Goal: Task Accomplishment & Management: Use online tool/utility

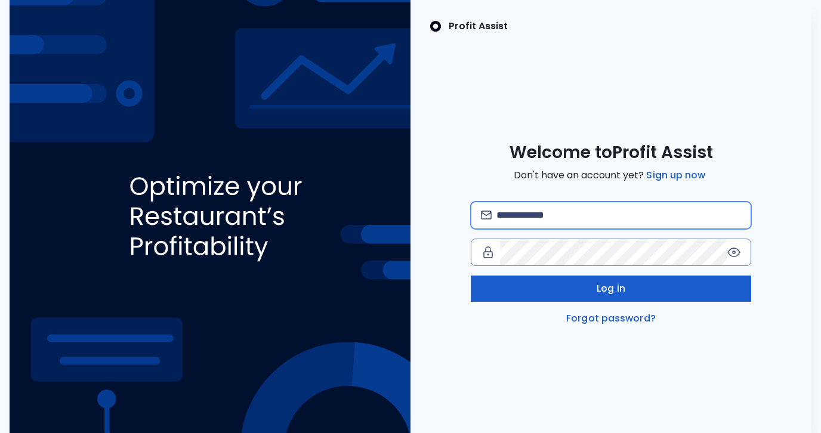
type input "**********"
click at [677, 300] on div "**********" at bounding box center [611, 264] width 281 height 124
click at [673, 293] on button "Log in" at bounding box center [611, 289] width 281 height 26
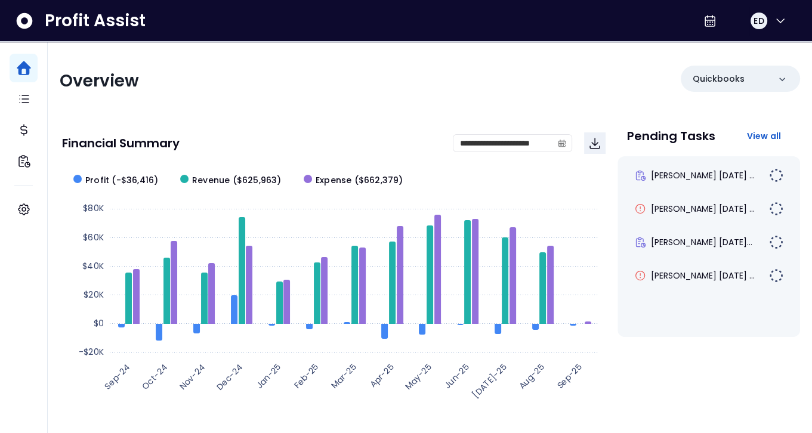
click at [626, 381] on div "Pending Tasks View all [PERSON_NAME] [DATE] ... [PERSON_NAME] Elle [DATE] ... […" at bounding box center [709, 263] width 183 height 284
click at [661, 345] on div "Pending Tasks View all [PERSON_NAME] [DATE] ... [PERSON_NAME] Elle [DATE] ... […" at bounding box center [709, 263] width 183 height 284
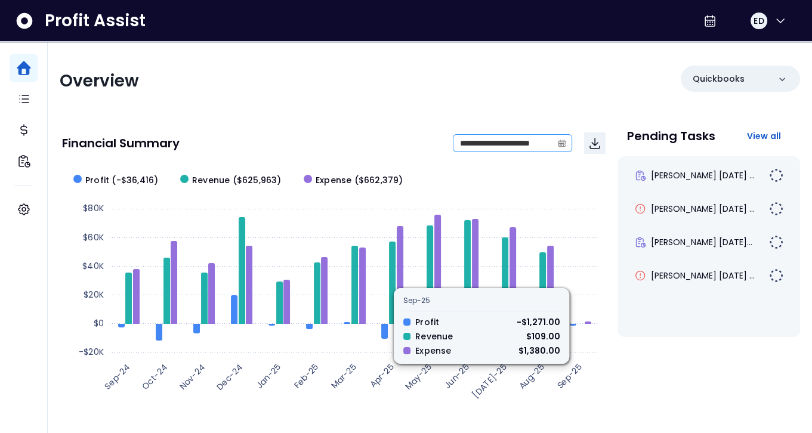
click at [567, 140] on span at bounding box center [562, 143] width 19 height 17
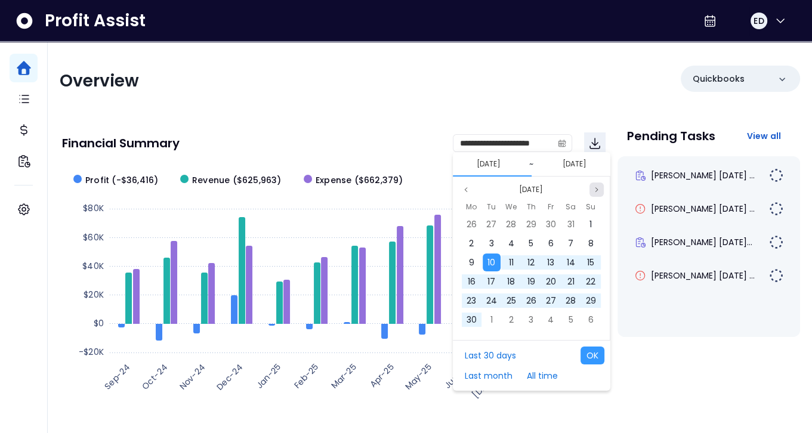
click at [594, 190] on icon "page next" at bounding box center [596, 189] width 7 height 7
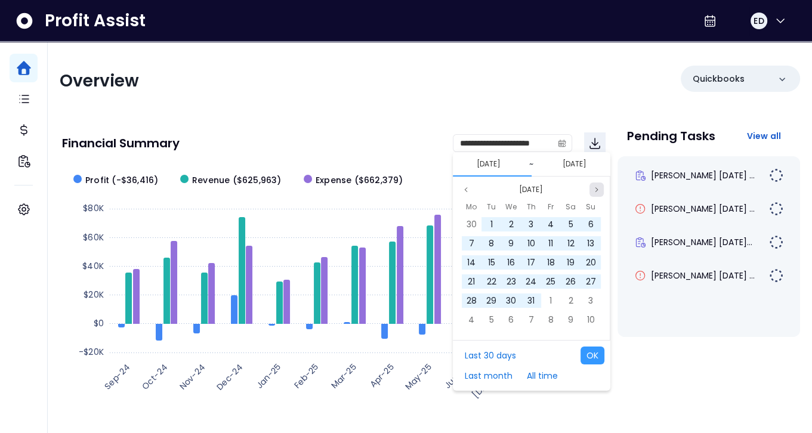
click at [594, 190] on icon "page next" at bounding box center [596, 189] width 7 height 7
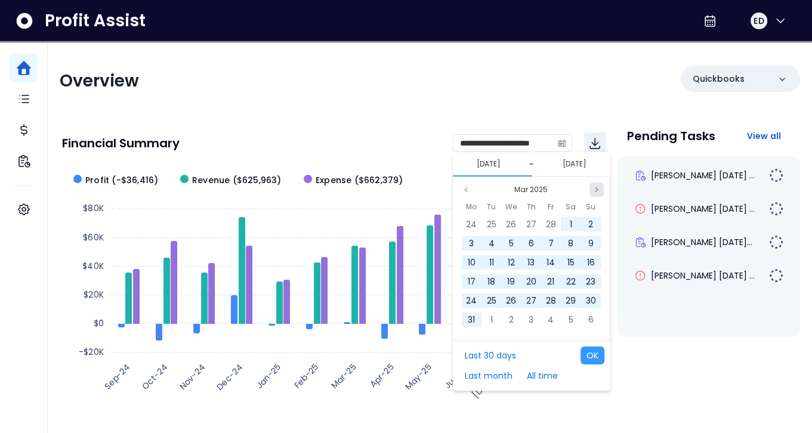
click at [594, 190] on icon "page next" at bounding box center [596, 189] width 7 height 7
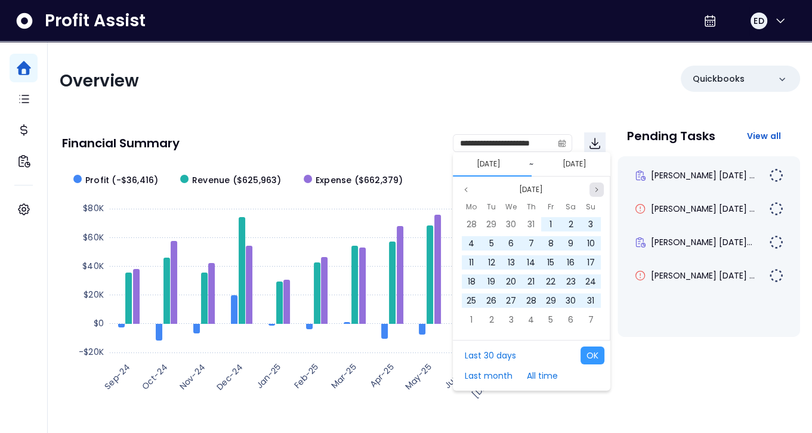
click at [594, 190] on icon "page next" at bounding box center [596, 189] width 7 height 7
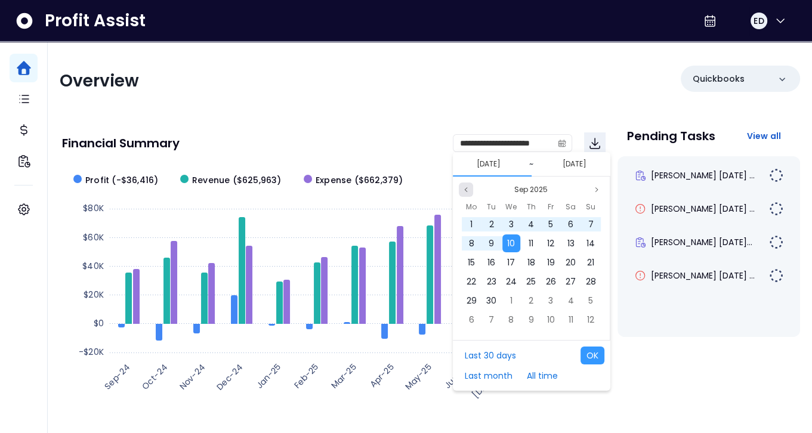
click at [464, 187] on icon "page previous" at bounding box center [465, 189] width 7 height 7
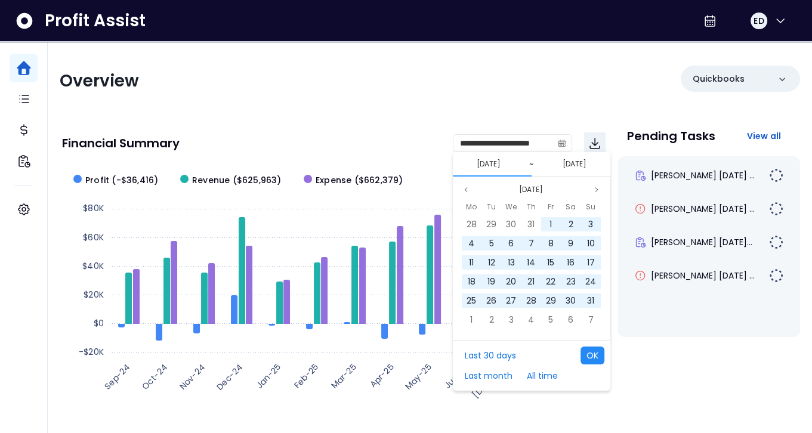
click at [588, 353] on button "OK" at bounding box center [593, 356] width 24 height 18
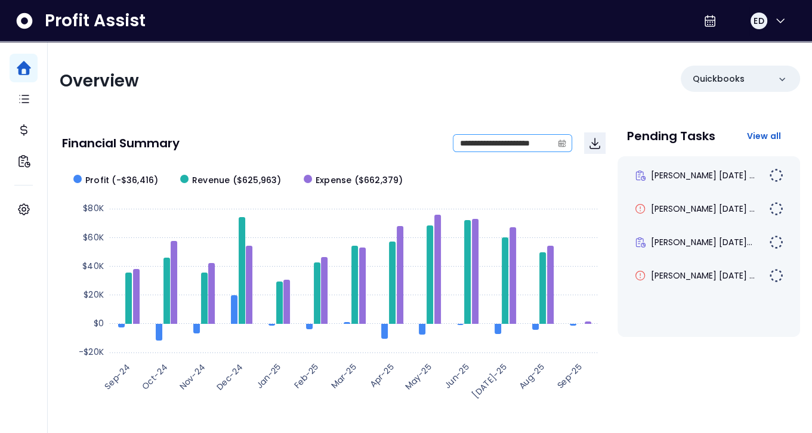
click at [559, 144] on icon "calendar" at bounding box center [562, 144] width 7 height 7
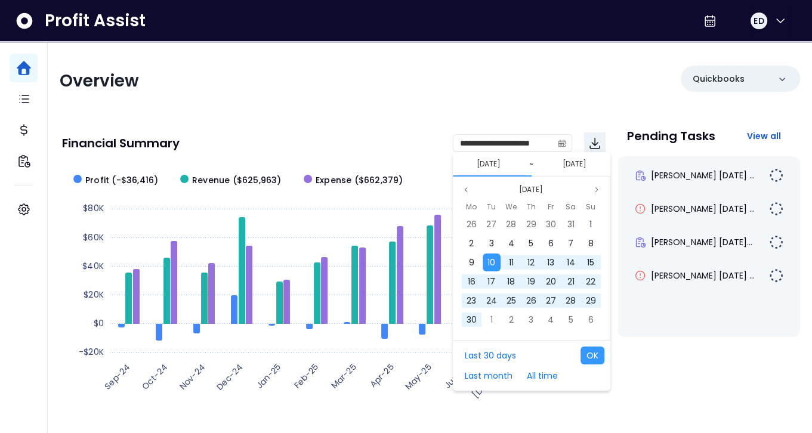
click at [505, 166] on button "[DATE]" at bounding box center [488, 164] width 33 height 14
click at [643, 353] on div "Pending Tasks View all [PERSON_NAME] [DATE] ... [PERSON_NAME] Elle [DATE] ... […" at bounding box center [709, 263] width 183 height 284
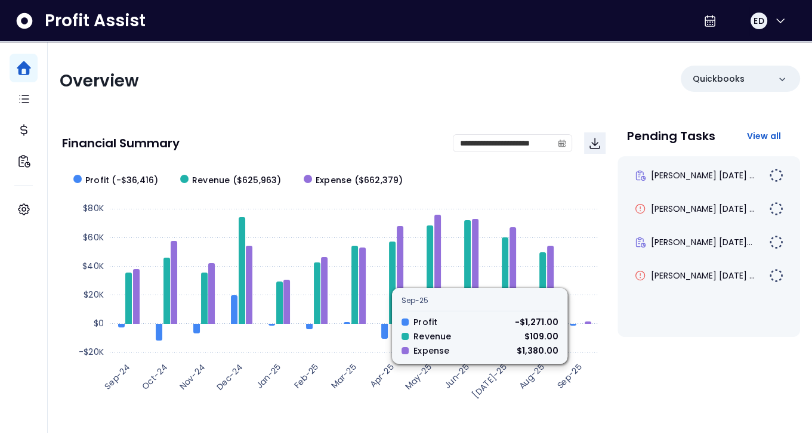
click at [671, 363] on div "Pending Tasks View all [PERSON_NAME] [DATE] ... [PERSON_NAME] Elle [DATE] ... […" at bounding box center [709, 263] width 183 height 284
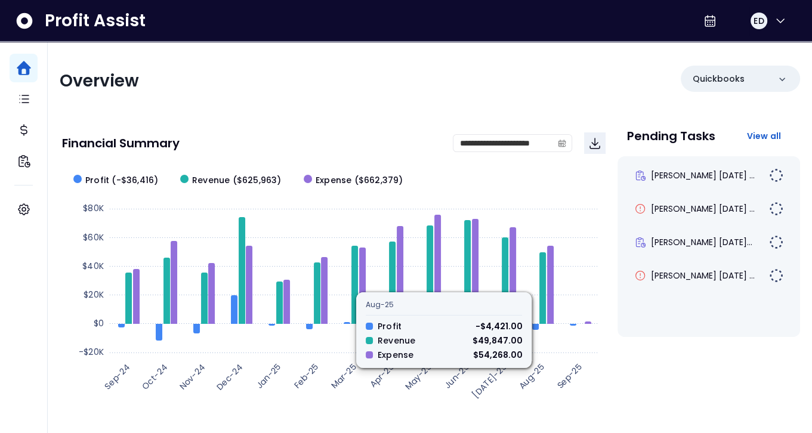
click at [699, 381] on div "Pending Tasks View all [PERSON_NAME] [DATE] ... [PERSON_NAME] Elle [DATE] ... […" at bounding box center [709, 263] width 183 height 284
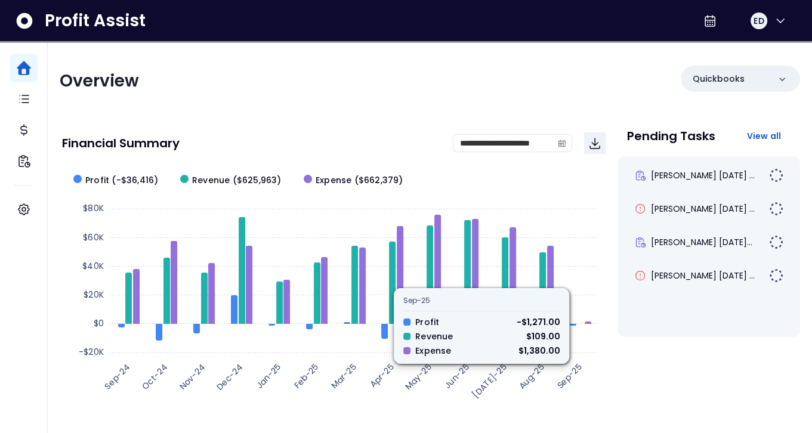
click at [627, 360] on div "Pending Tasks View all [PERSON_NAME] [DATE] ... [PERSON_NAME] Elle [DATE] ... […" at bounding box center [709, 263] width 183 height 284
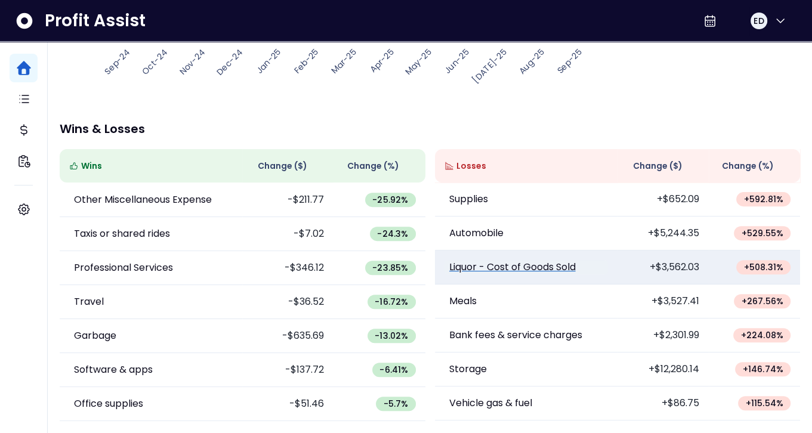
click at [477, 269] on p "Liquor - Cost of Goods Sold" at bounding box center [512, 267] width 126 height 14
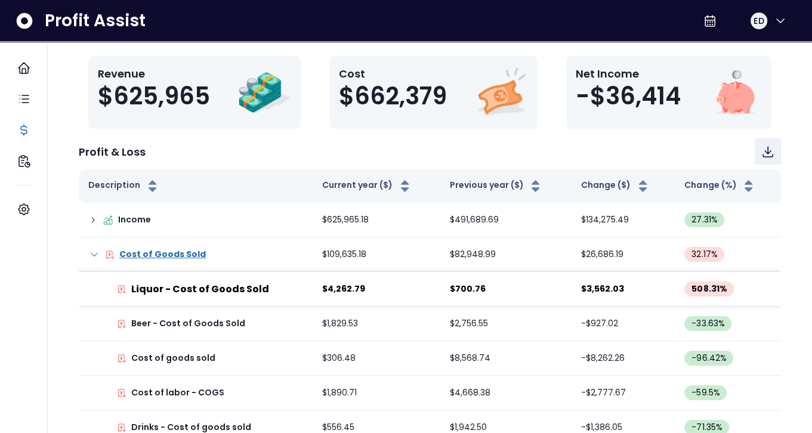
scroll to position [119, 0]
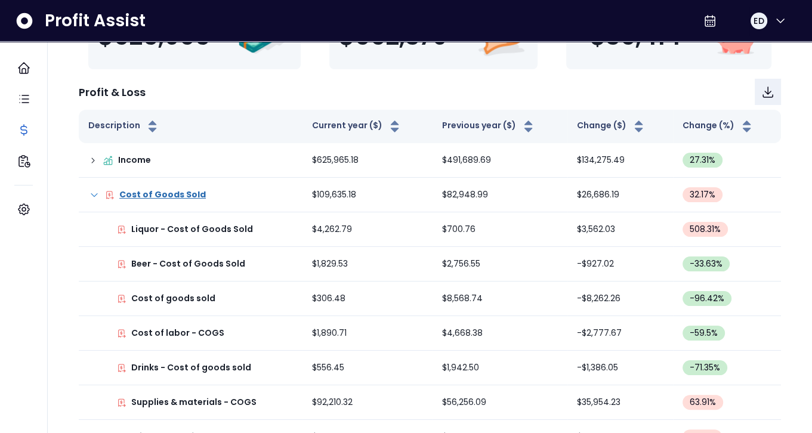
click at [172, 229] on p "Liquor - Cost of Goods Sold" at bounding box center [192, 229] width 122 height 13
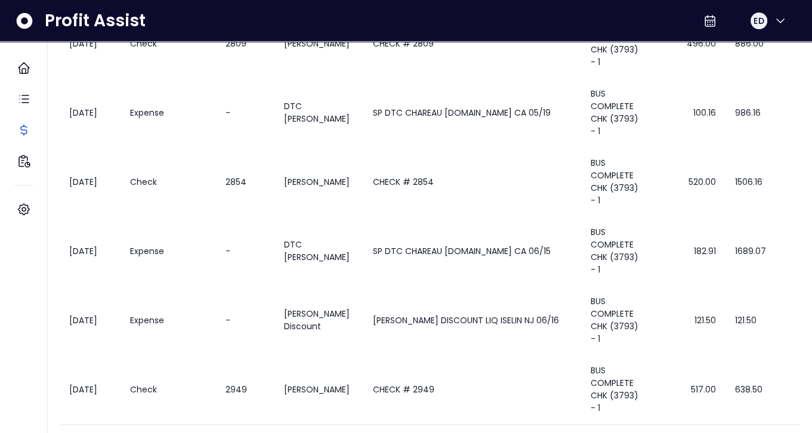
scroll to position [574, 0]
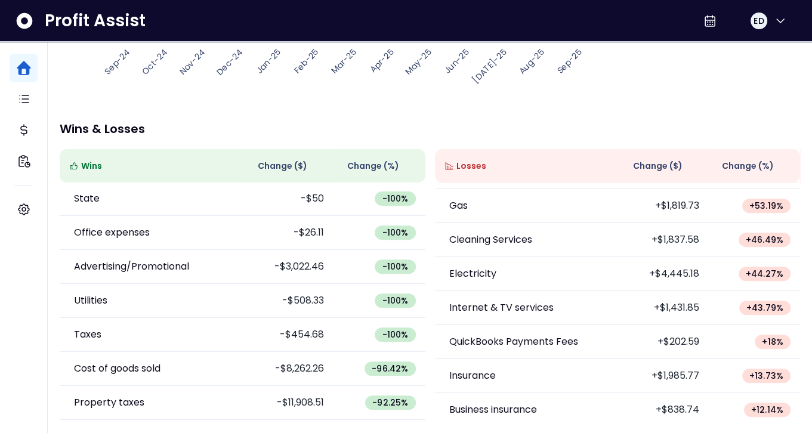
scroll to position [834, 0]
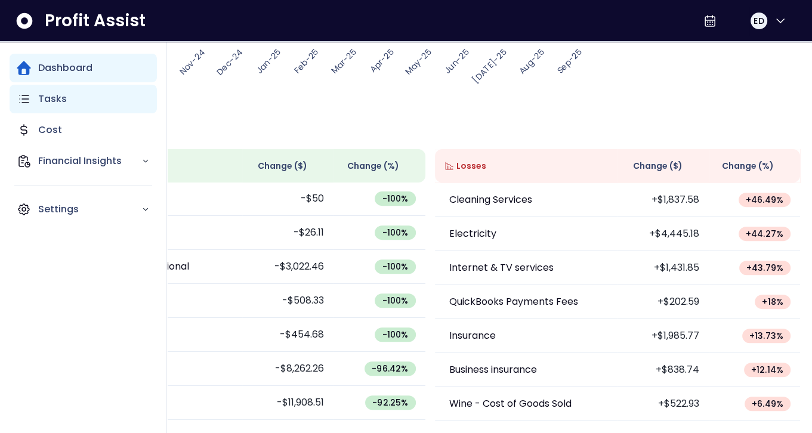
click at [31, 105] on div "Tasks" at bounding box center [83, 99] width 147 height 29
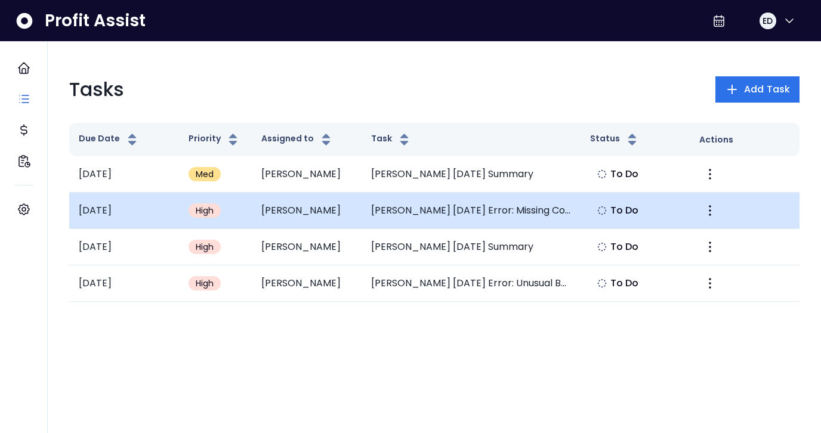
click at [392, 216] on td "[PERSON_NAME] [DATE] Error: Missing Cost of Labor - COGS" at bounding box center [471, 211] width 219 height 36
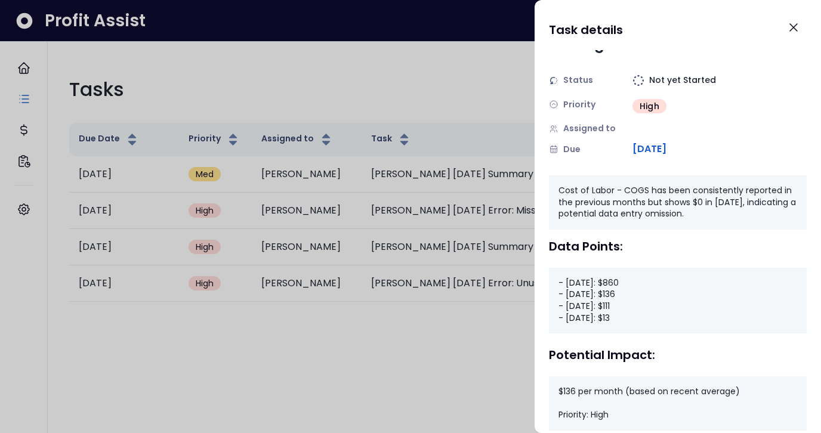
scroll to position [60, 0]
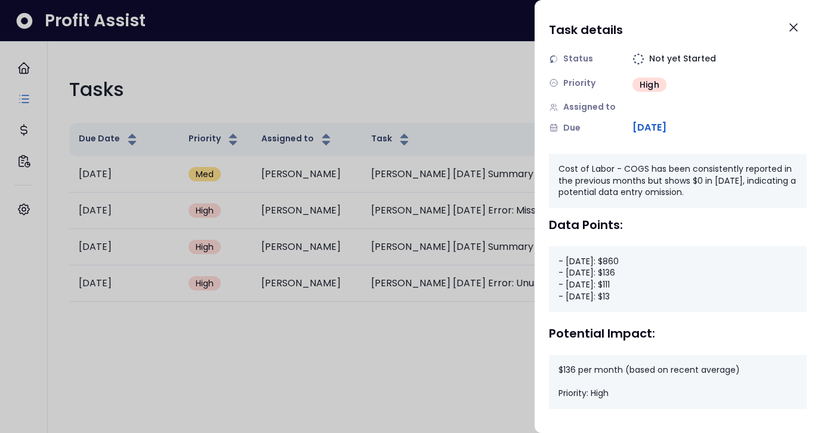
click at [446, 350] on div at bounding box center [410, 216] width 821 height 433
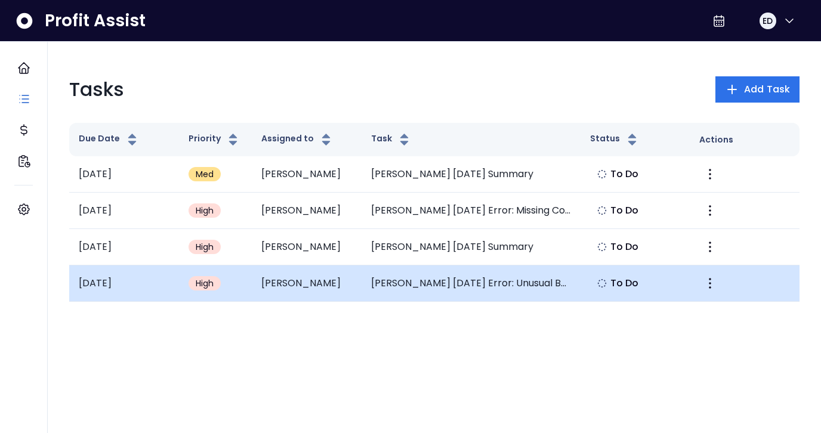
click at [315, 290] on td "[PERSON_NAME]" at bounding box center [307, 284] width 110 height 36
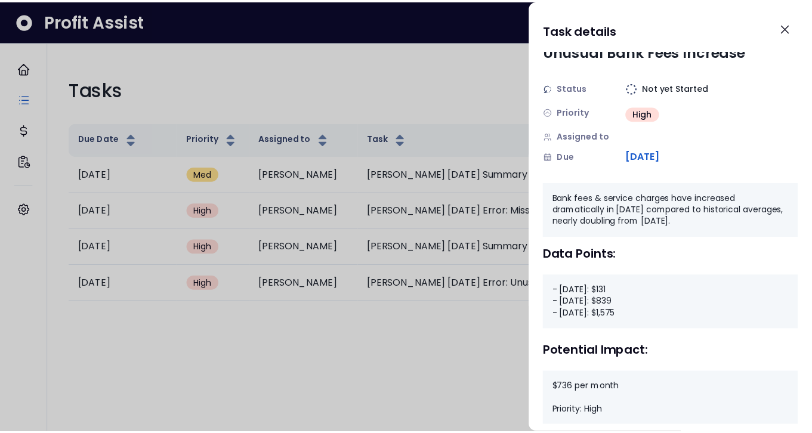
scroll to position [48, 0]
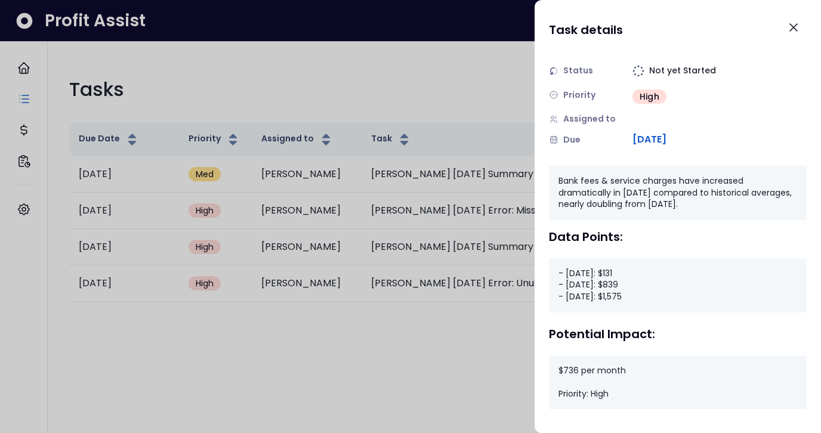
click at [436, 365] on div at bounding box center [410, 216] width 821 height 433
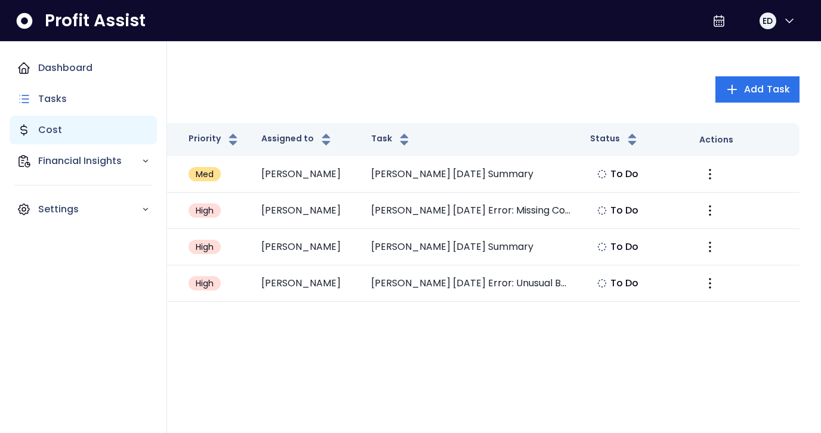
click at [42, 141] on div "Cost" at bounding box center [83, 130] width 147 height 29
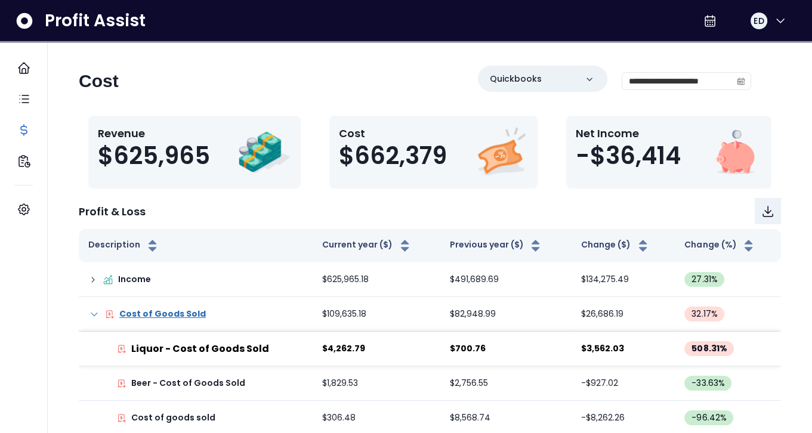
click at [246, 76] on div "**********" at bounding box center [415, 86] width 672 height 41
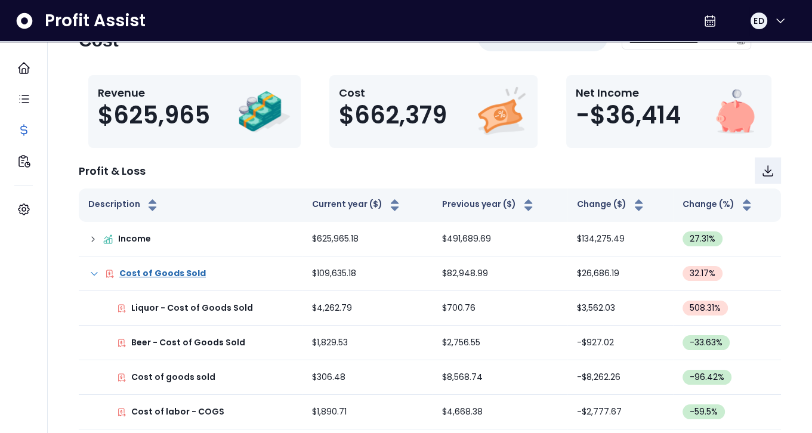
scroll to position [60, 0]
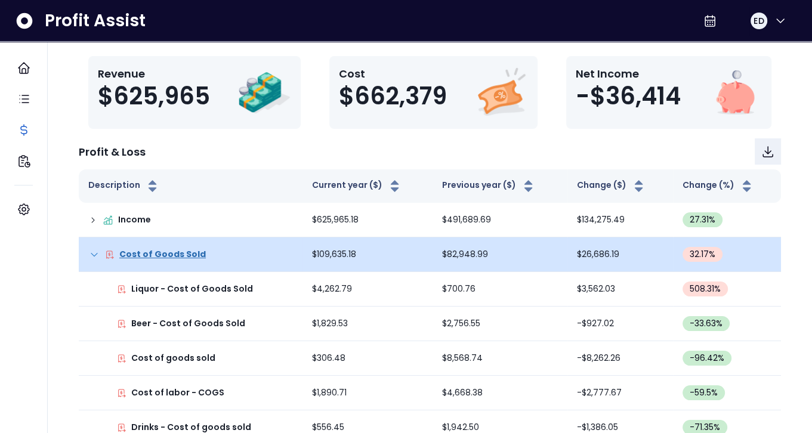
click at [91, 255] on icon at bounding box center [94, 255] width 12 height 12
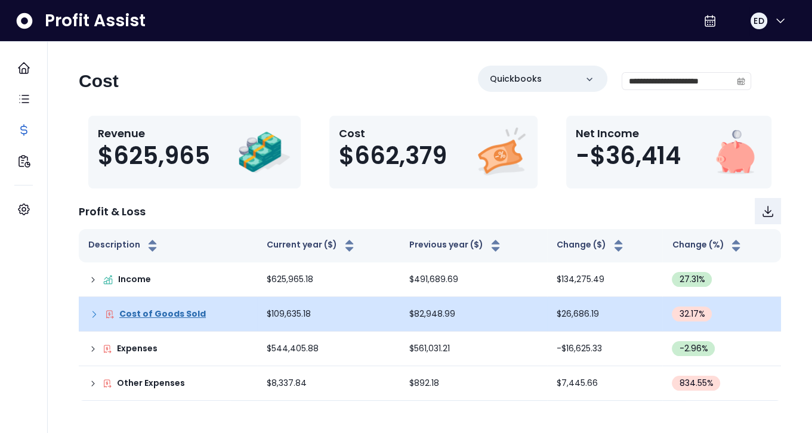
scroll to position [0, 0]
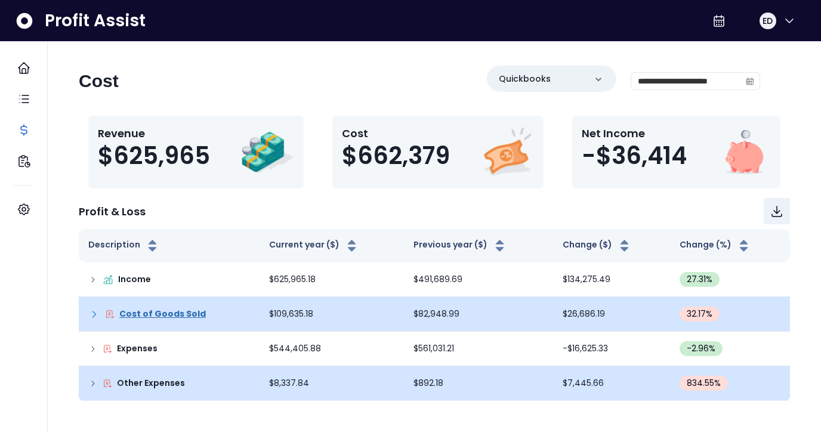
click at [95, 384] on icon at bounding box center [93, 384] width 10 height 10
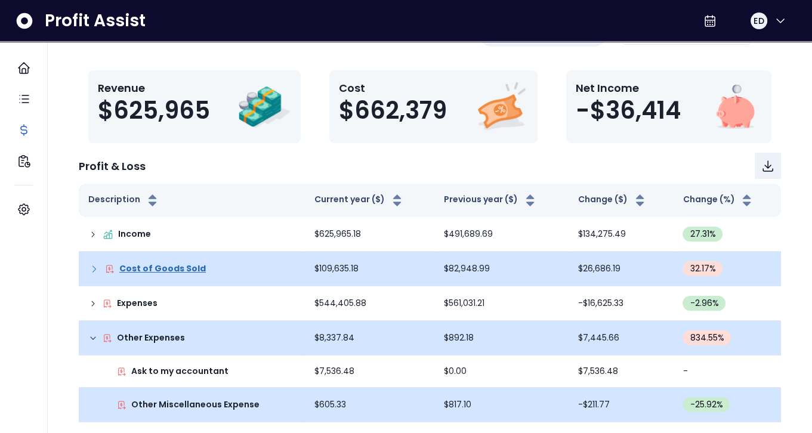
scroll to position [112, 0]
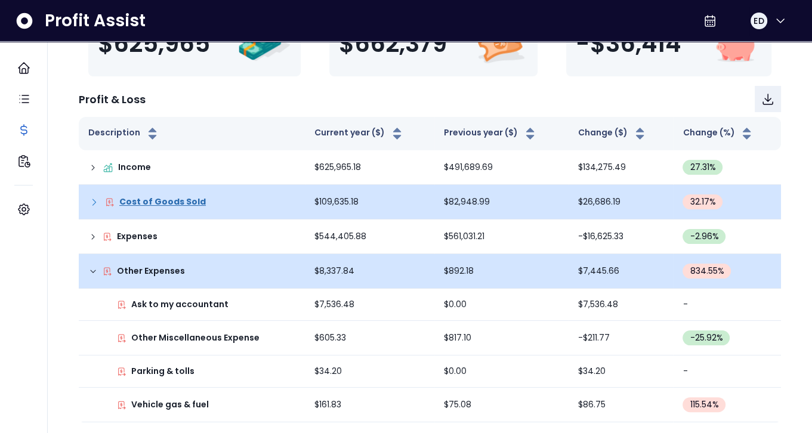
click at [88, 270] on td "Other Expenses" at bounding box center [192, 271] width 226 height 35
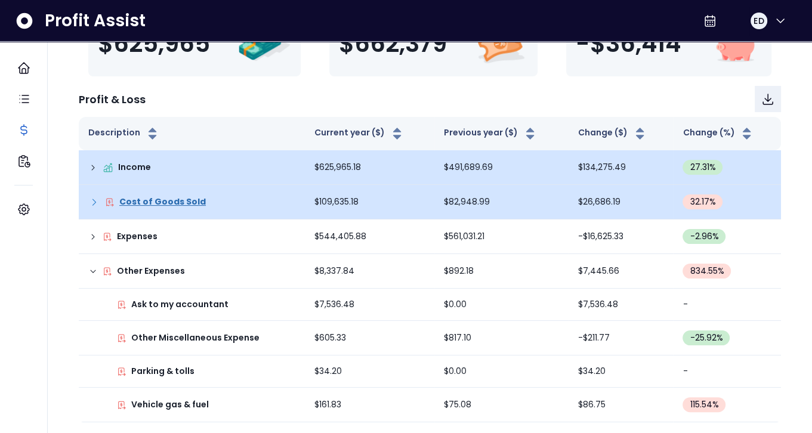
scroll to position [0, 0]
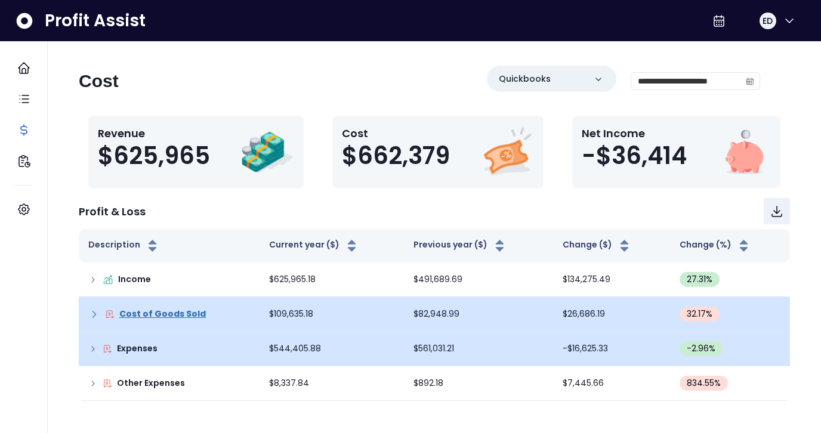
click at [96, 345] on icon at bounding box center [93, 349] width 10 height 10
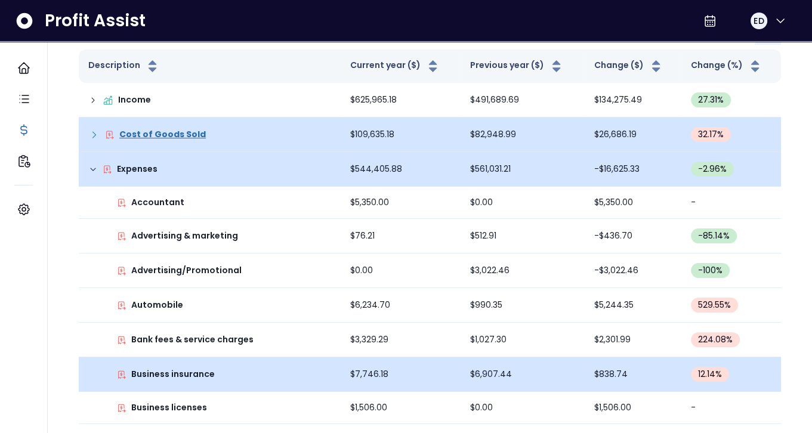
scroll to position [239, 0]
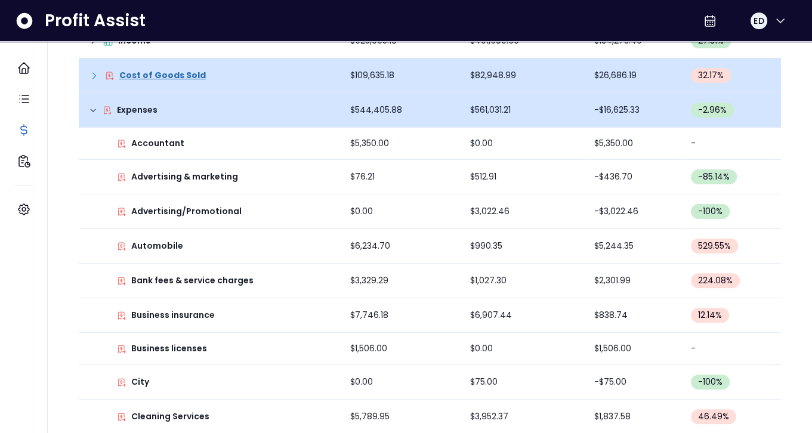
click at [89, 109] on icon at bounding box center [93, 111] width 10 height 10
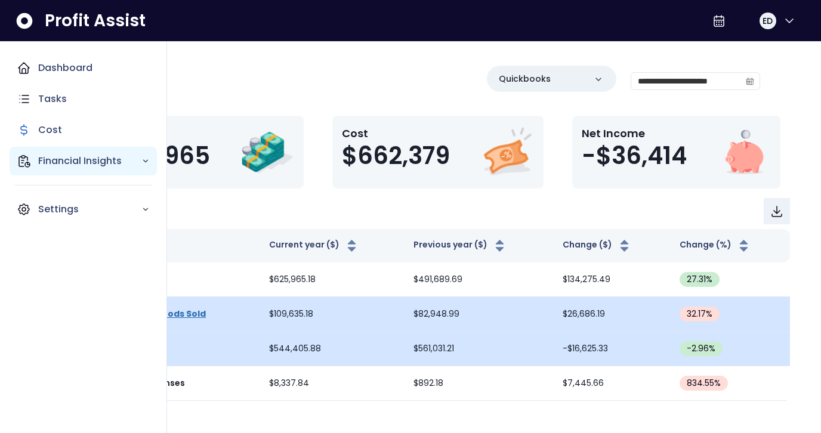
click at [40, 162] on p "Financial Insights" at bounding box center [89, 161] width 103 height 14
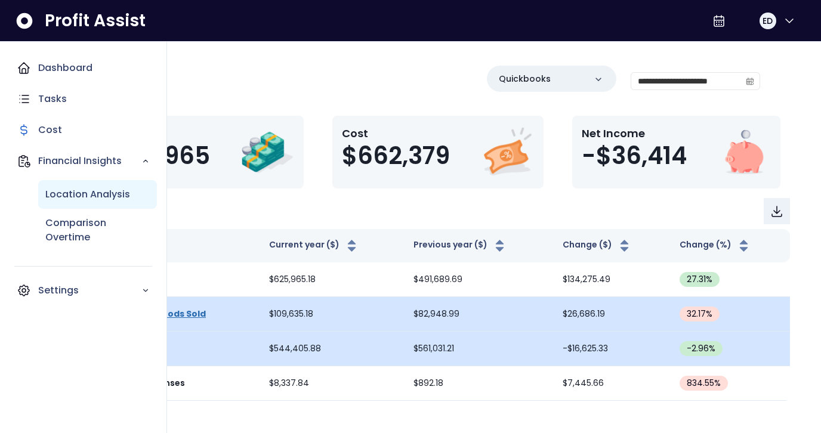
click at [73, 193] on p "Location Analysis" at bounding box center [87, 194] width 85 height 14
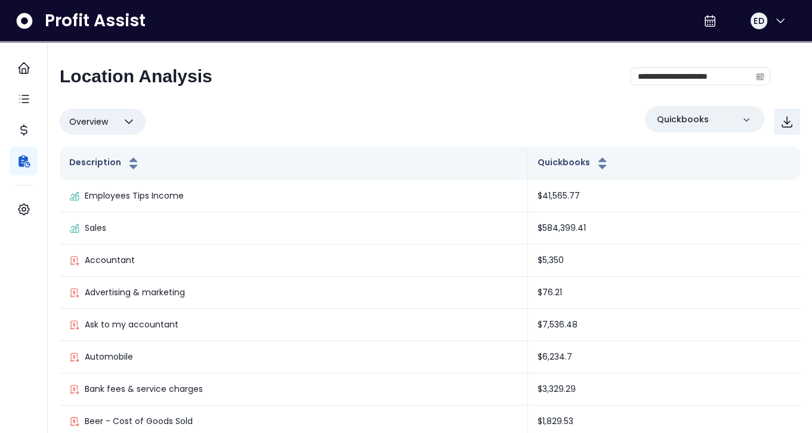
click at [311, 94] on div "**********" at bounding box center [415, 81] width 711 height 31
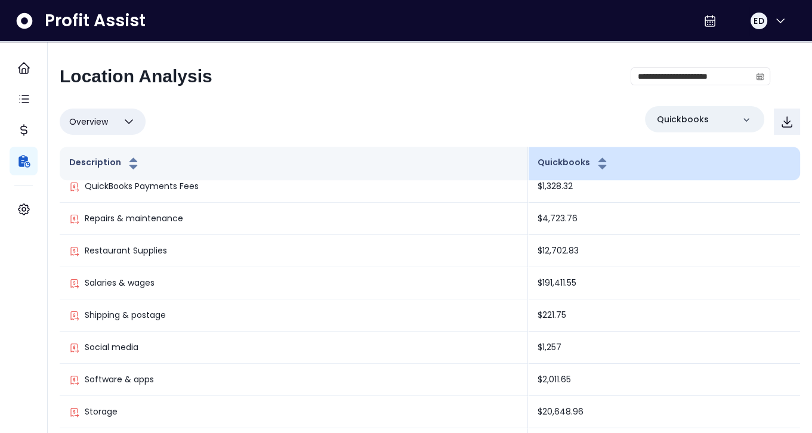
scroll to position [1134, 0]
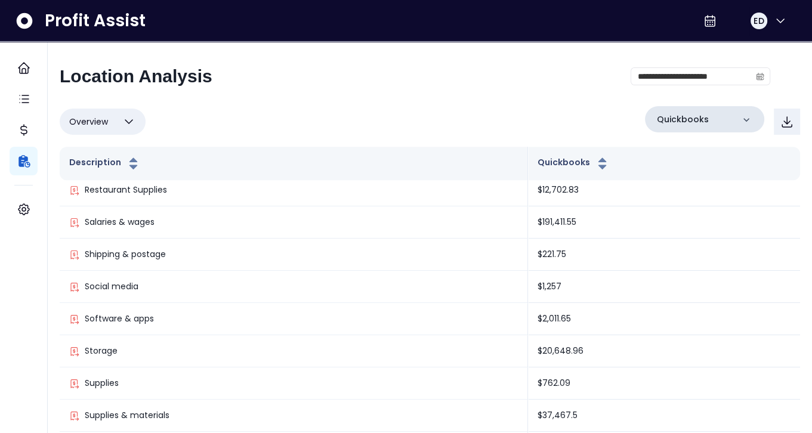
click at [671, 128] on div "Quickbooks" at bounding box center [704, 119] width 119 height 26
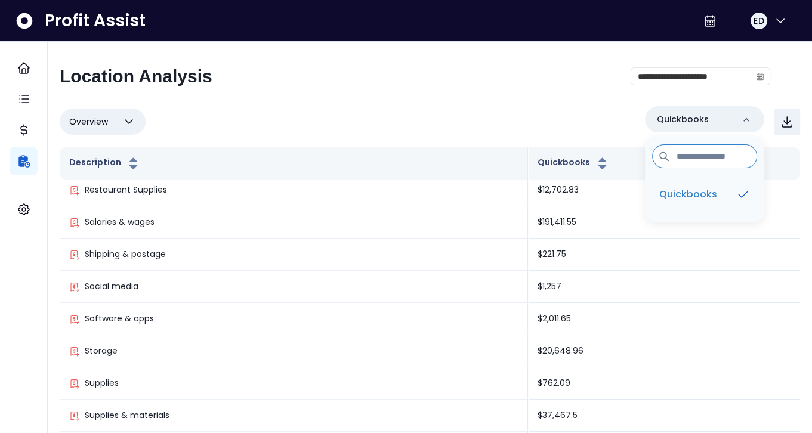
click at [524, 114] on div "Overview Overview % of cost % of sales % of budget ******** Quickbooks Quickboo…" at bounding box center [430, 121] width 740 height 31
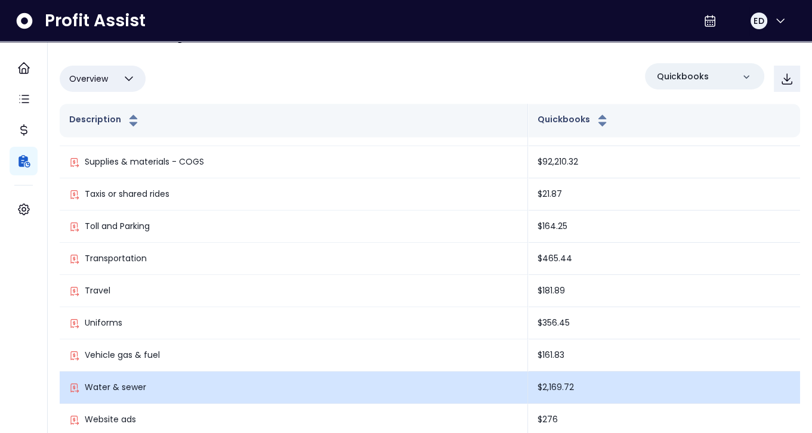
scroll to position [84, 0]
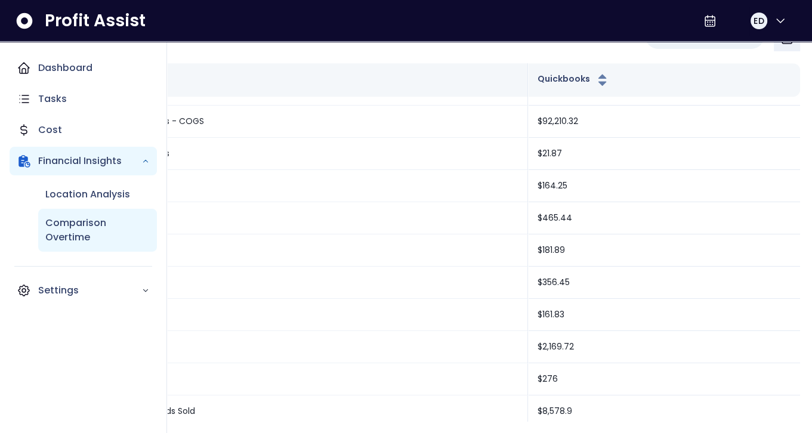
click at [60, 224] on p "Comparison Overtime" at bounding box center [97, 230] width 104 height 29
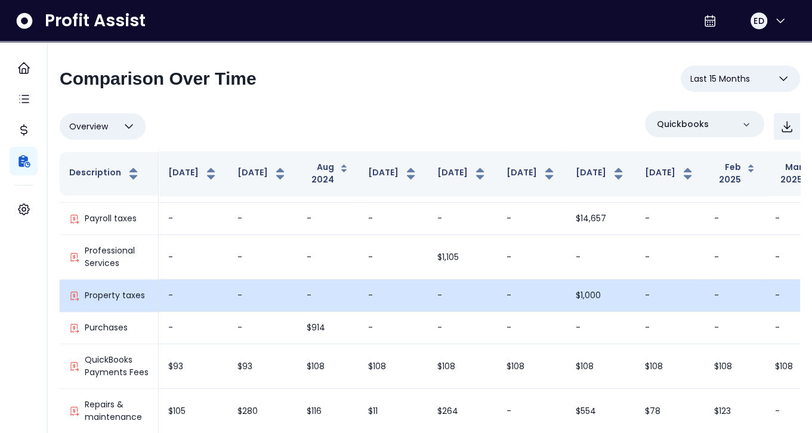
scroll to position [1432, 0]
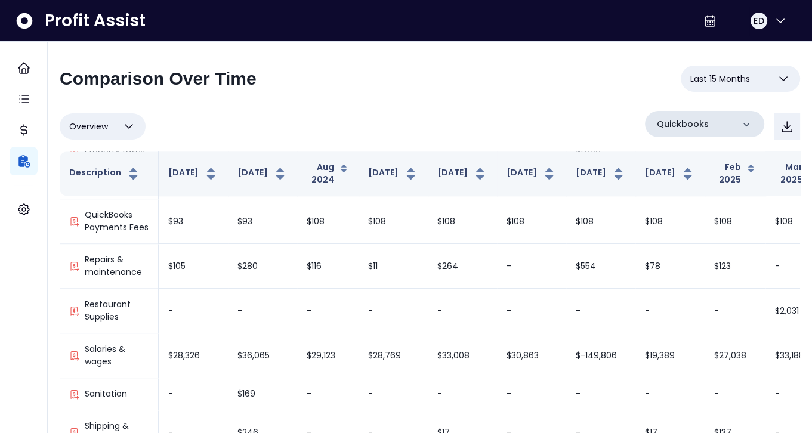
click at [719, 120] on div "Quickbooks" at bounding box center [704, 124] width 119 height 26
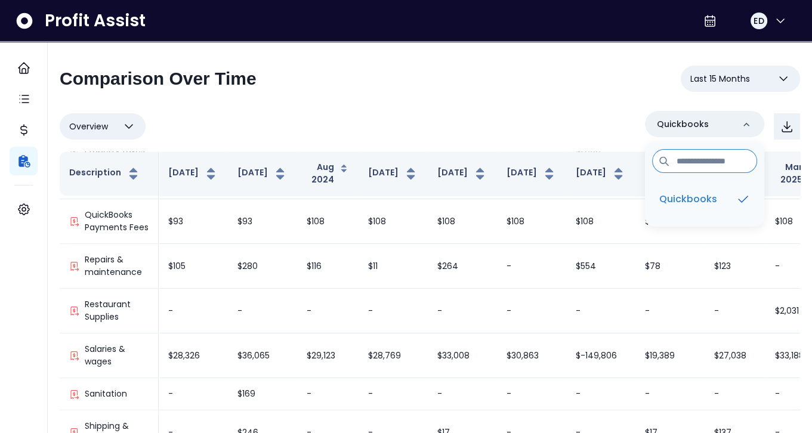
click at [599, 92] on div "**********" at bounding box center [430, 84] width 740 height 36
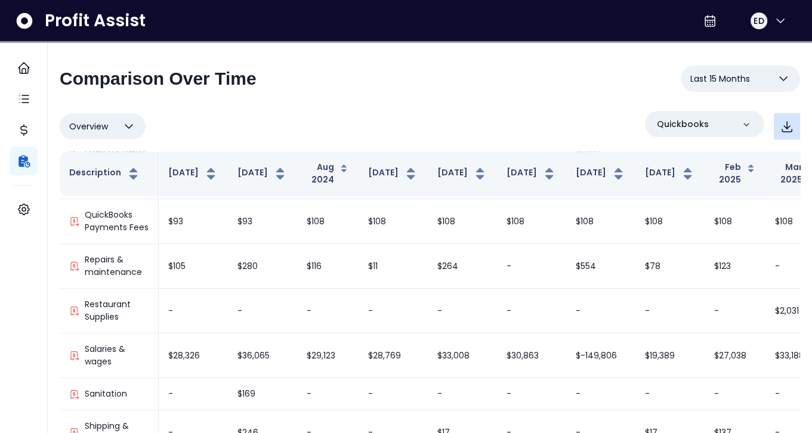
click at [783, 122] on icon "button" at bounding box center [787, 126] width 14 height 14
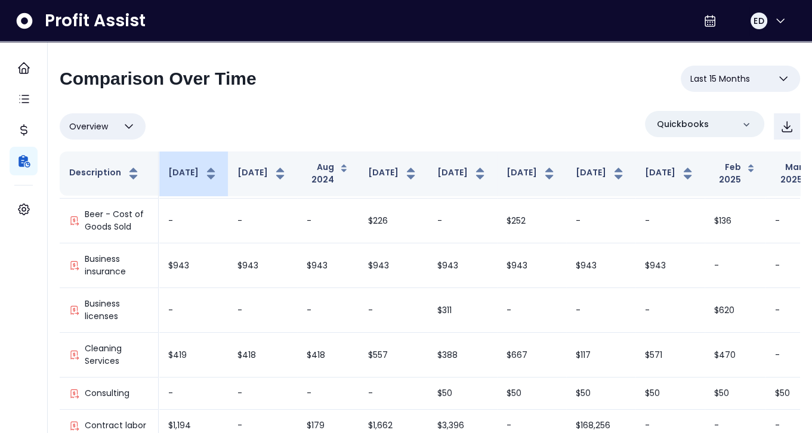
scroll to position [0, 0]
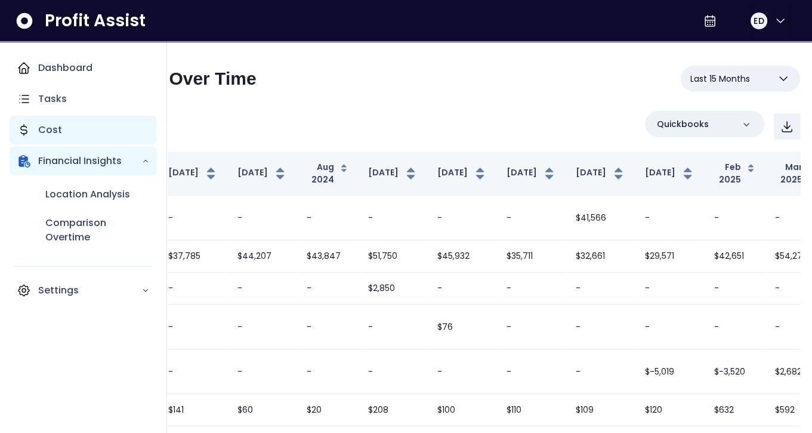
click at [53, 124] on p "Cost" at bounding box center [50, 130] width 24 height 14
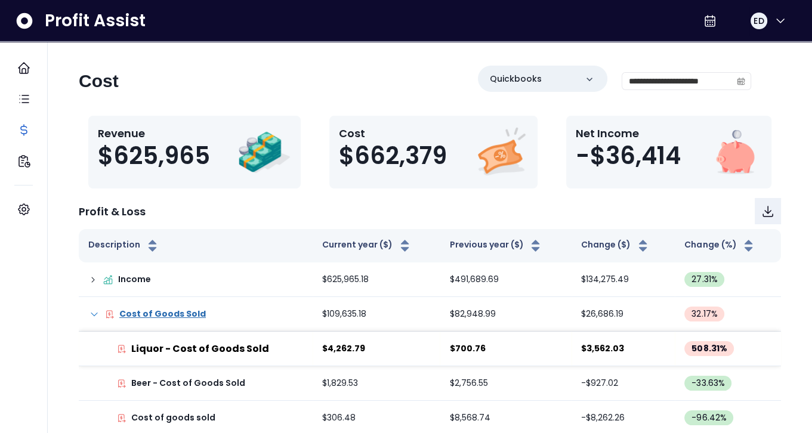
click at [248, 165] on img at bounding box center [264, 152] width 54 height 54
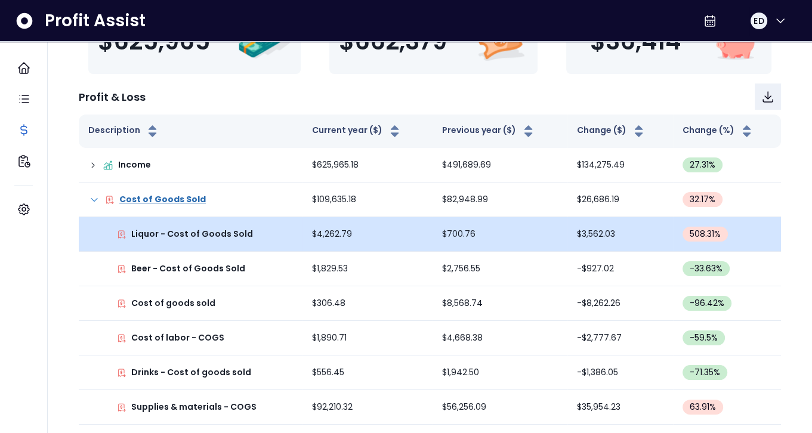
scroll to position [119, 0]
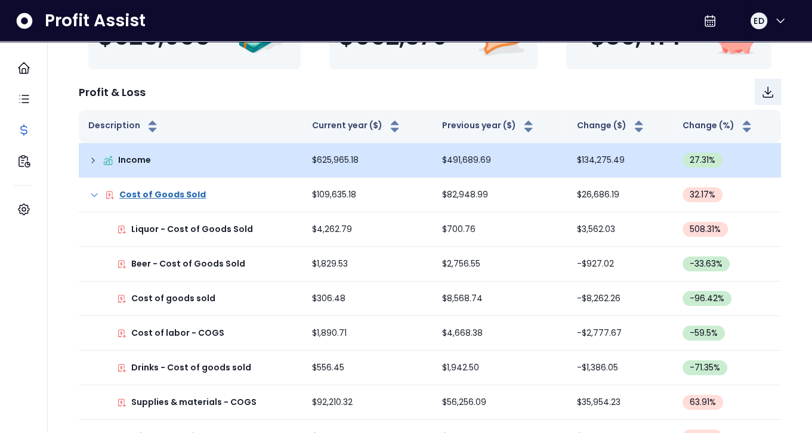
click at [90, 162] on icon at bounding box center [93, 161] width 10 height 10
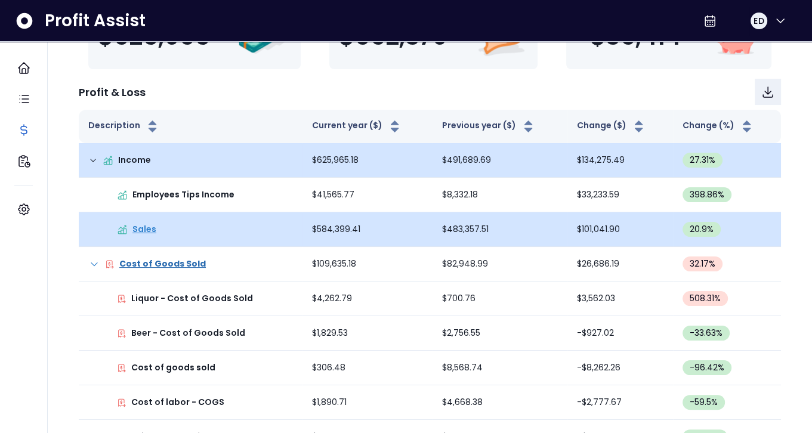
click at [147, 231] on p "Sales" at bounding box center [144, 229] width 24 height 13
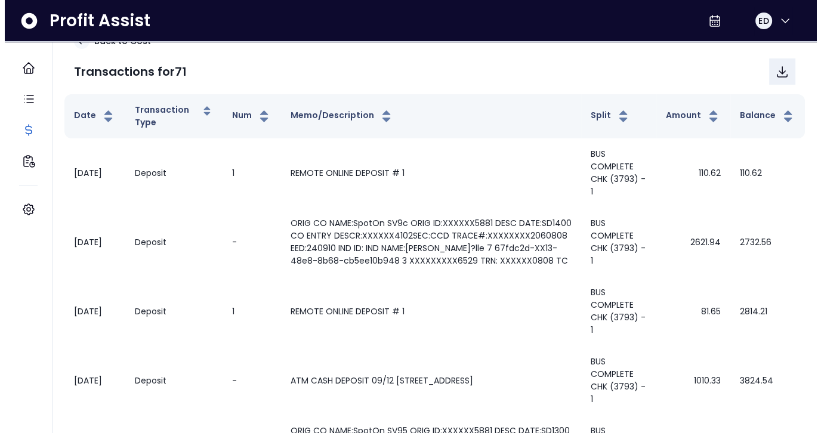
scroll to position [0, 0]
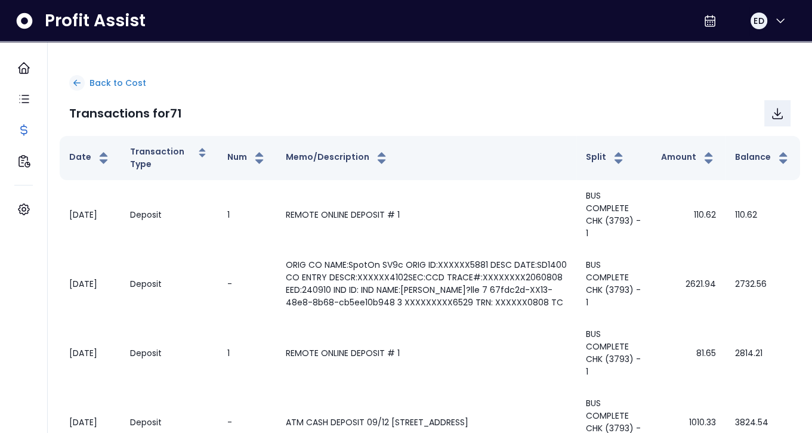
click at [70, 78] on div at bounding box center [77, 83] width 16 height 16
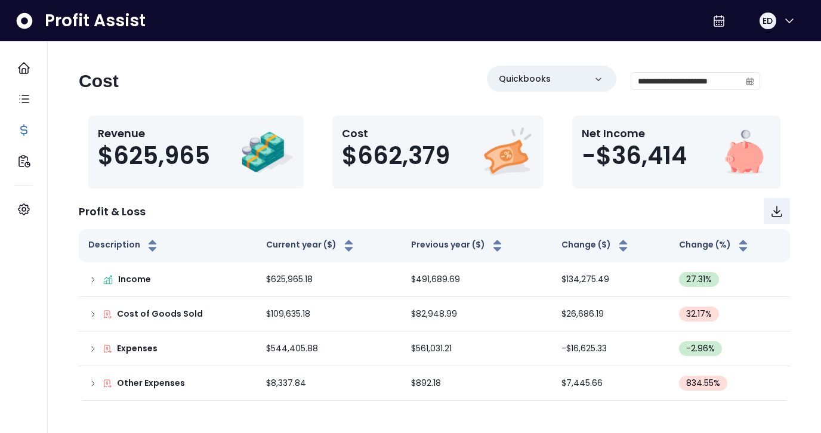
click at [271, 75] on div "**********" at bounding box center [419, 86] width 681 height 41
click at [426, 84] on div "**********" at bounding box center [419, 86] width 681 height 41
click at [782, 212] on icon "Download" at bounding box center [777, 211] width 14 height 14
click at [675, 72] on div "**********" at bounding box center [695, 81] width 129 height 18
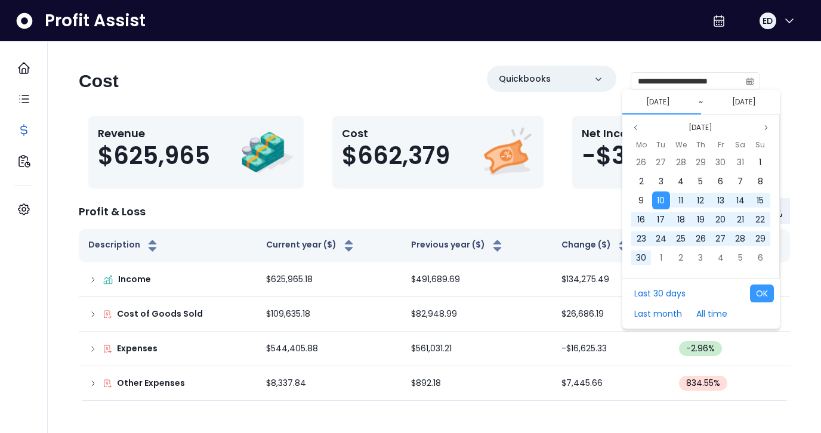
click at [675, 103] on button "[DATE]" at bounding box center [657, 102] width 33 height 14
click at [696, 124] on button "[DATE]" at bounding box center [700, 128] width 33 height 14
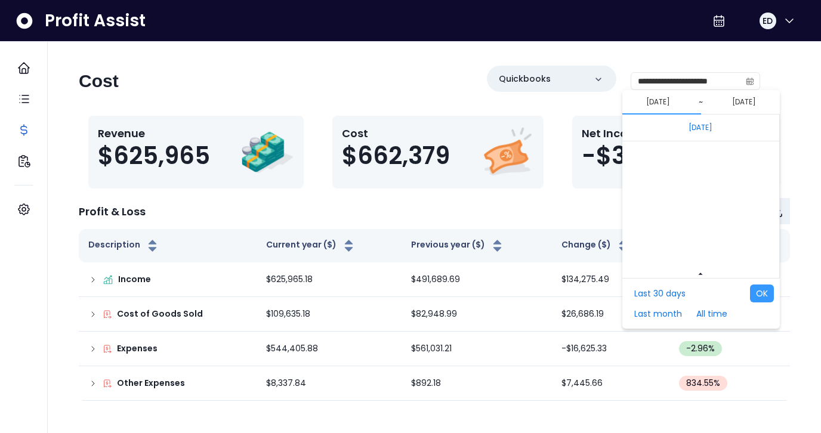
scroll to position [7991, 0]
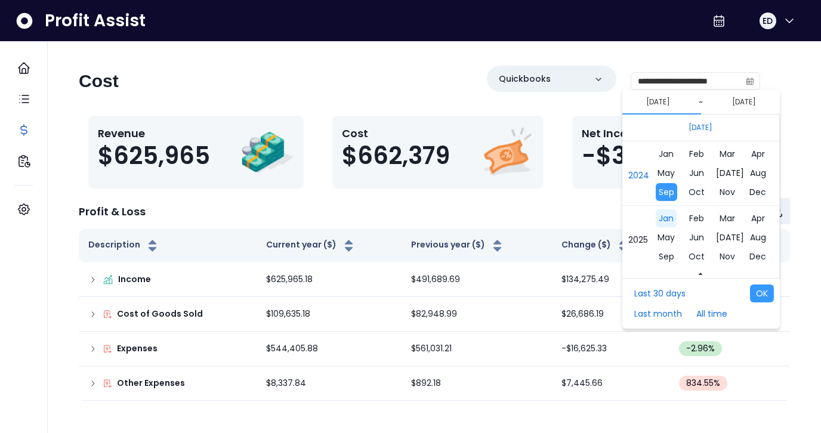
click at [671, 216] on span "Jan" at bounding box center [666, 218] width 21 height 18
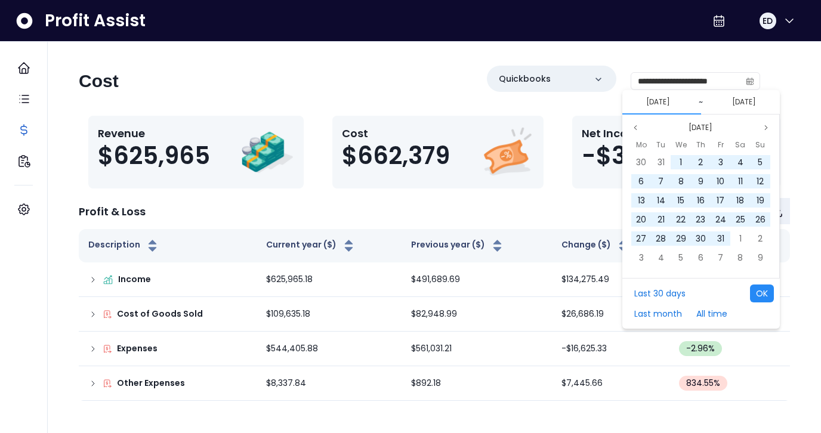
click at [766, 291] on button "OK" at bounding box center [762, 294] width 24 height 18
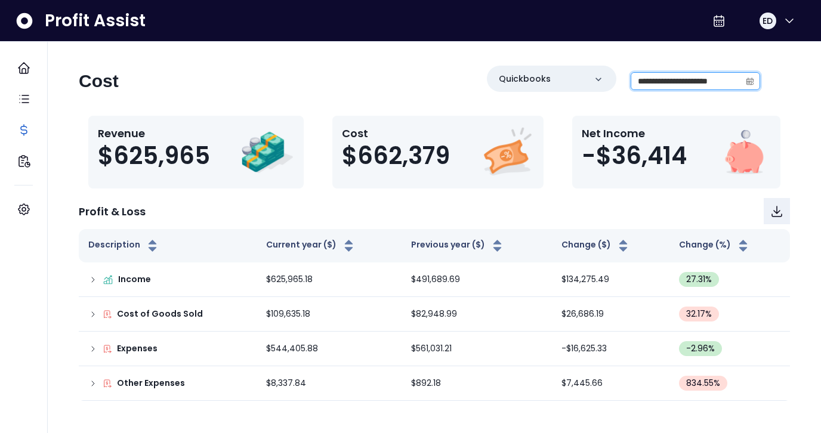
click at [655, 86] on input "**********" at bounding box center [685, 81] width 109 height 17
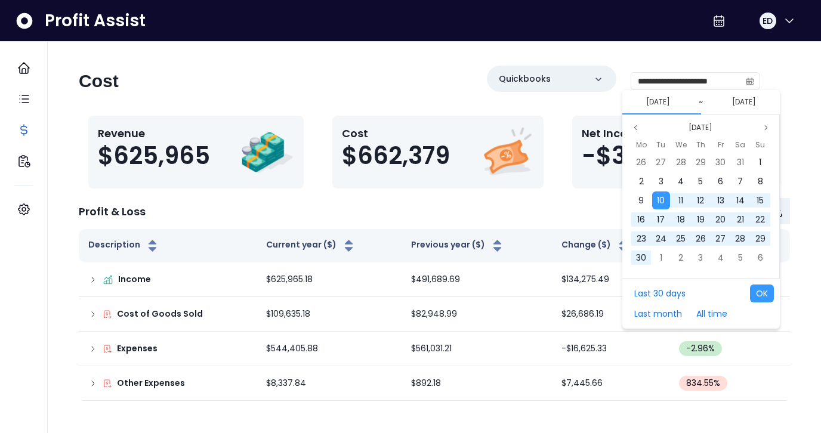
click at [727, 103] on button "[DATE]" at bounding box center [743, 102] width 33 height 14
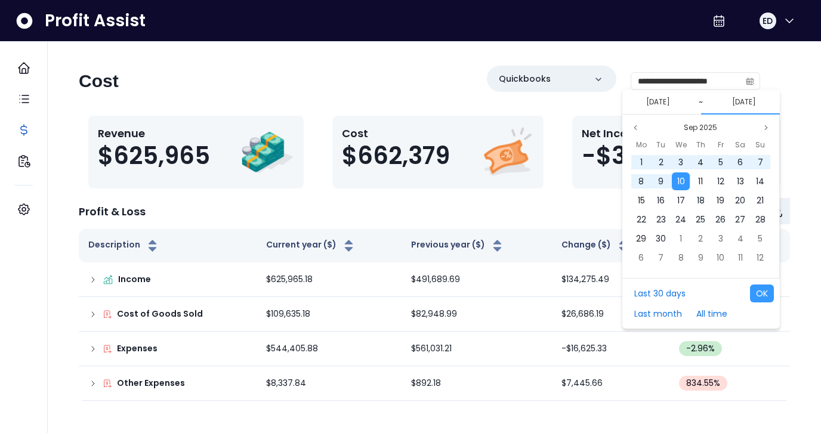
click at [659, 105] on button "[DATE]" at bounding box center [657, 102] width 33 height 14
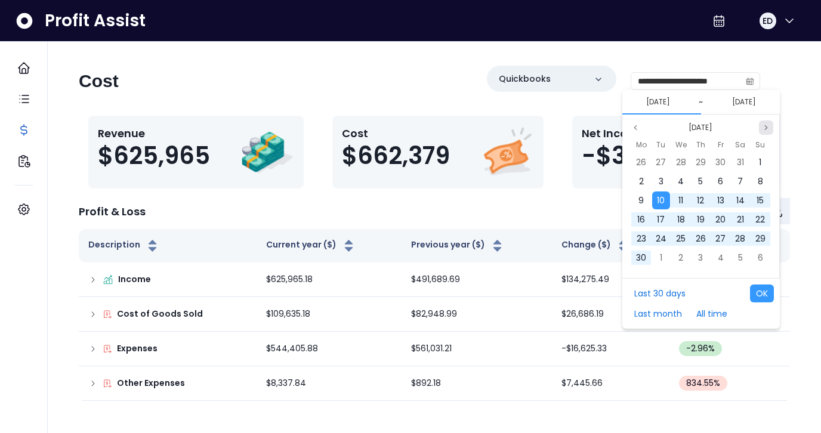
click at [764, 126] on icon "page next" at bounding box center [766, 127] width 7 height 7
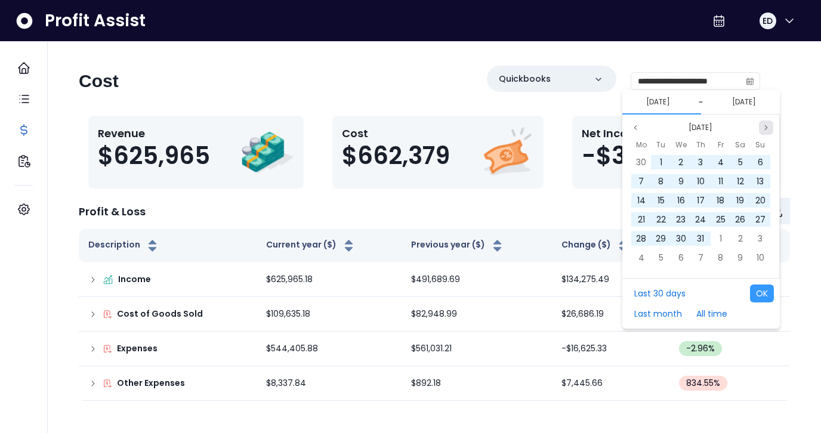
click at [764, 126] on icon "page next" at bounding box center [766, 127] width 7 height 7
click at [455, 84] on div "**********" at bounding box center [419, 86] width 681 height 41
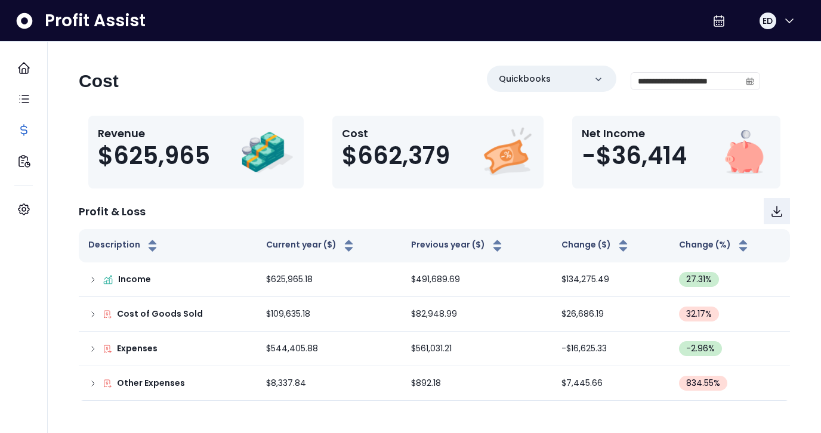
drag, startPoint x: 591, startPoint y: 192, endPoint x: 585, endPoint y: 188, distance: 6.5
drag, startPoint x: 585, startPoint y: 188, endPoint x: 643, endPoint y: 84, distance: 119.1
click at [643, 84] on input "**********" at bounding box center [685, 81] width 109 height 17
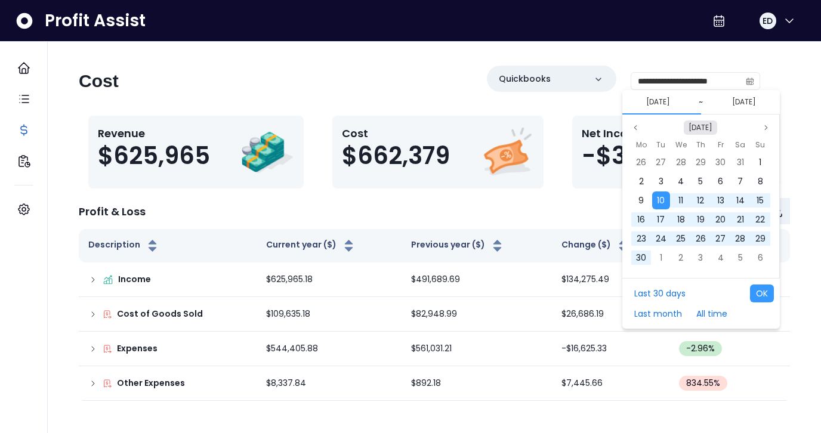
click at [694, 126] on button "[DATE]" at bounding box center [700, 128] width 33 height 14
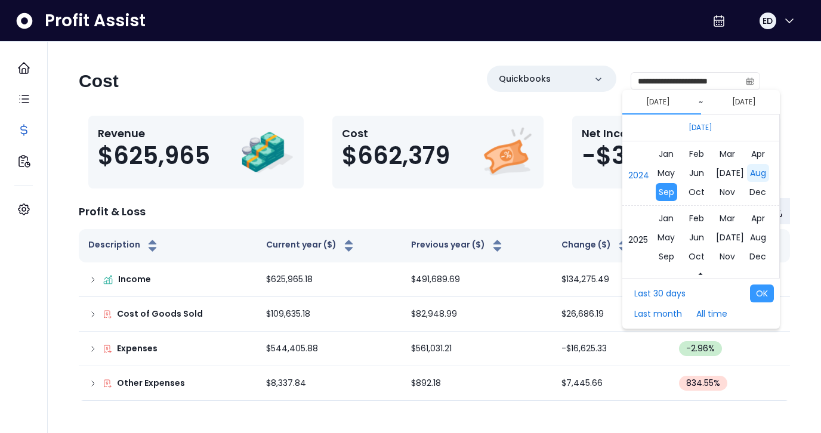
click at [753, 174] on span "Aug" at bounding box center [758, 173] width 22 height 18
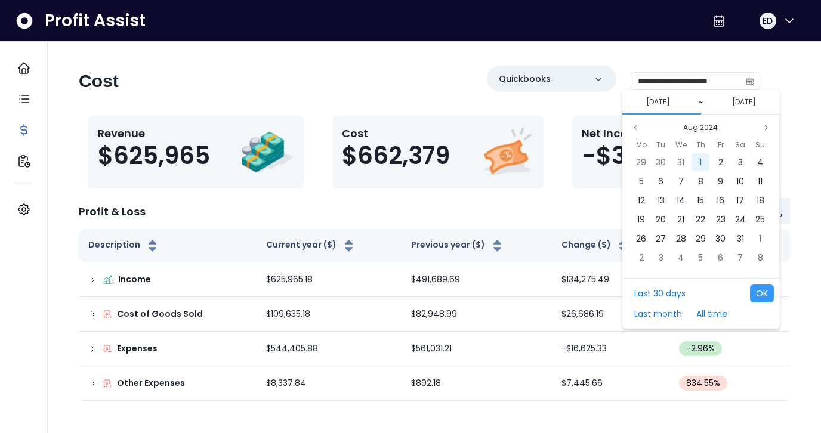
click at [699, 160] on span "1" at bounding box center [700, 162] width 2 height 12
click at [744, 104] on button "04/09/2025" at bounding box center [737, 102] width 54 height 14
click at [746, 102] on button "04/09/2025" at bounding box center [737, 102] width 54 height 14
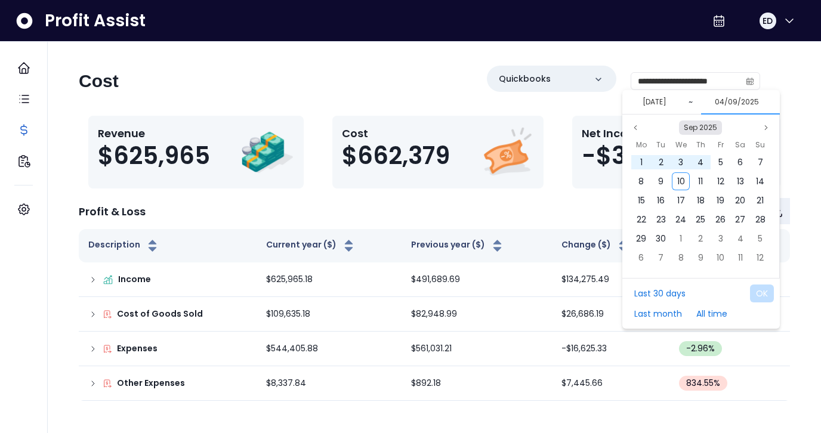
click at [705, 124] on button "Sep 2025" at bounding box center [700, 128] width 43 height 14
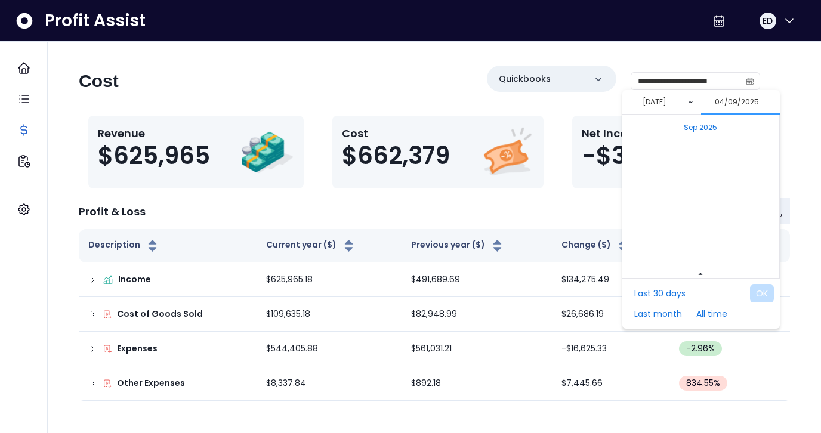
scroll to position [8055, 0]
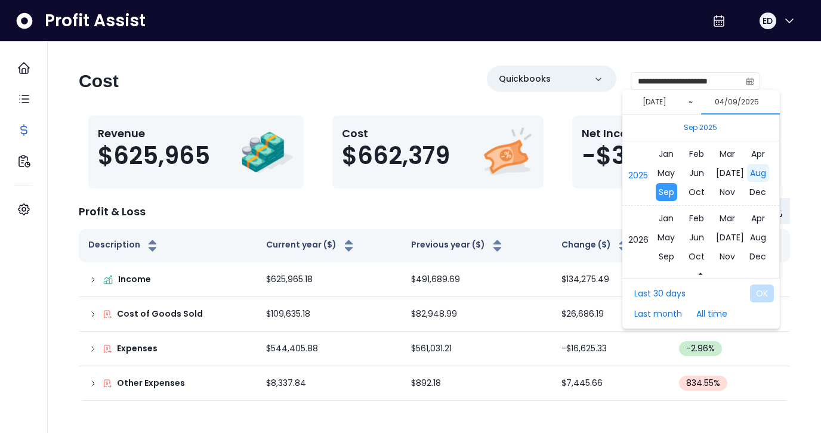
click at [747, 172] on span "Aug" at bounding box center [758, 173] width 22 height 18
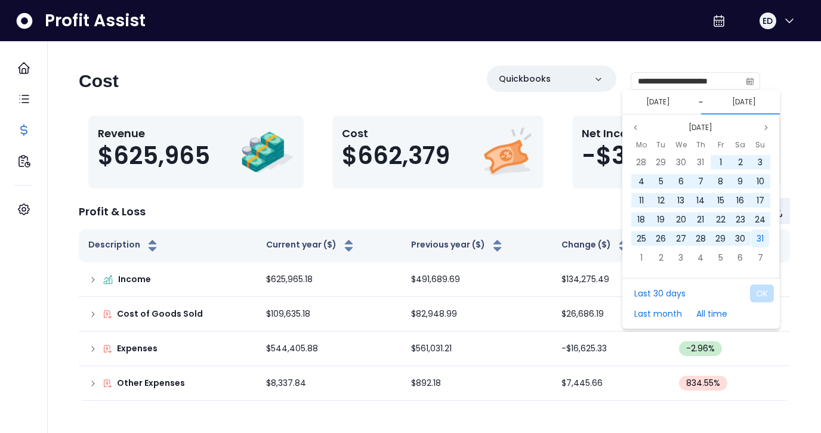
click at [758, 237] on span "31" at bounding box center [760, 239] width 7 height 12
click at [764, 291] on button "OK" at bounding box center [762, 294] width 24 height 18
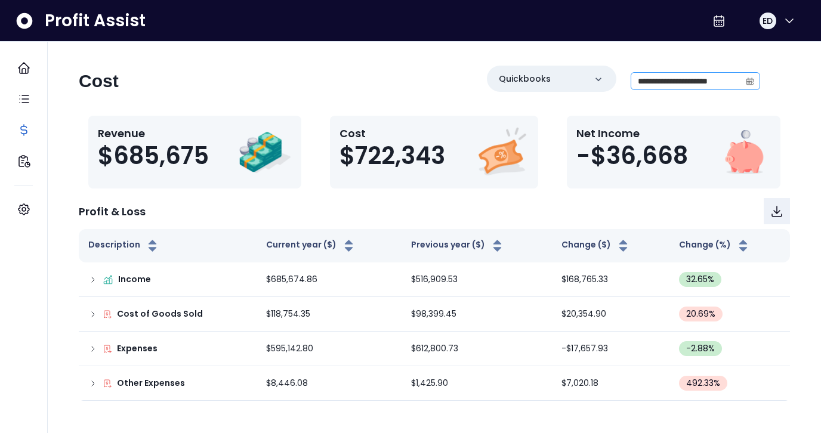
click at [749, 84] on icon "calendar" at bounding box center [749, 82] width 7 height 7
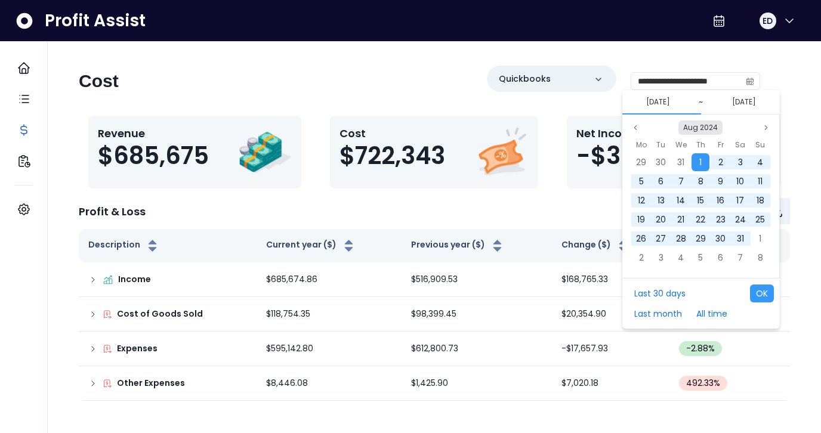
click at [699, 128] on button "Aug 2024" at bounding box center [700, 128] width 44 height 14
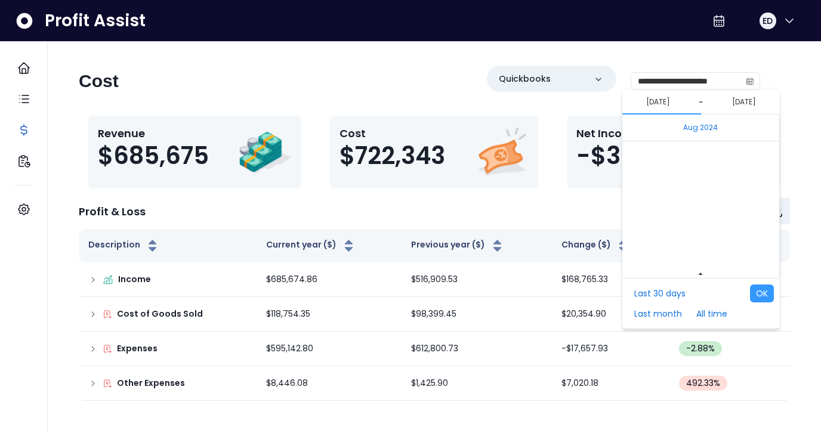
scroll to position [7991, 0]
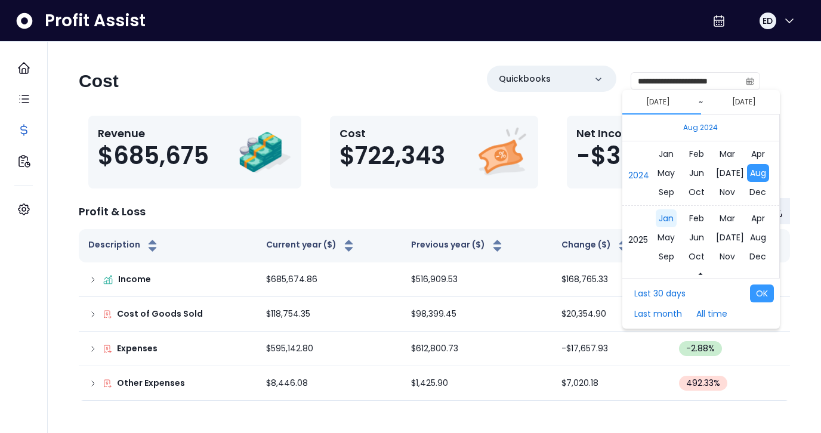
click at [668, 221] on span "Jan" at bounding box center [666, 218] width 21 height 18
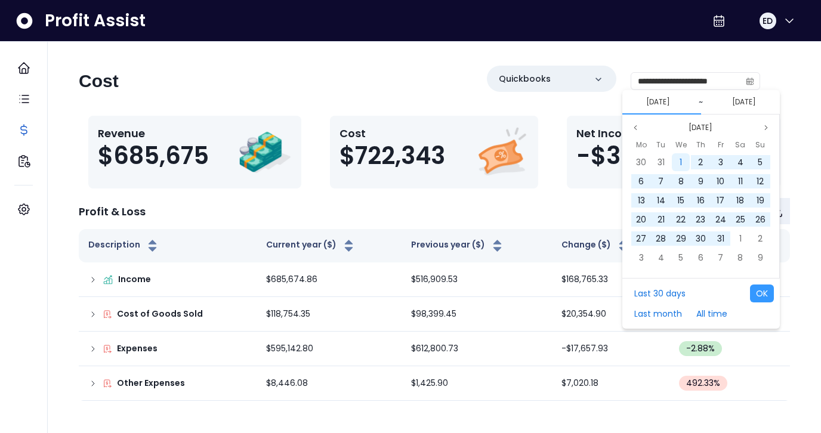
click at [680, 160] on span "1" at bounding box center [681, 162] width 2 height 12
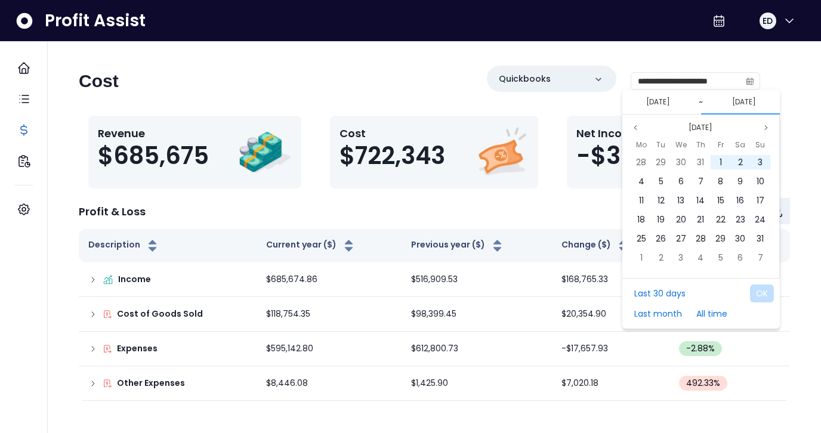
click at [754, 104] on button "[DATE]" at bounding box center [743, 102] width 33 height 14
click at [705, 125] on button "[DATE]" at bounding box center [700, 128] width 33 height 14
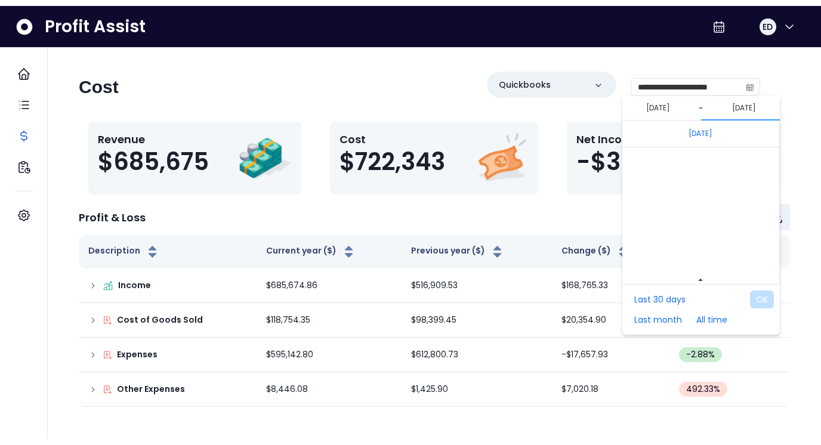
scroll to position [8055, 0]
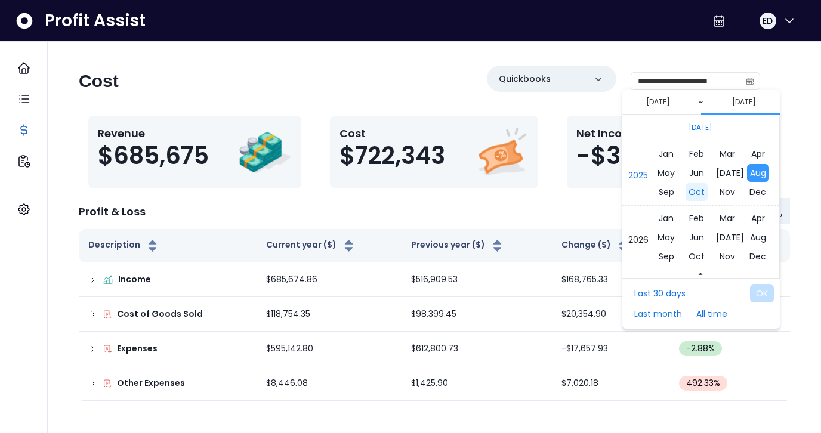
click at [687, 193] on span "Oct" at bounding box center [697, 192] width 22 height 18
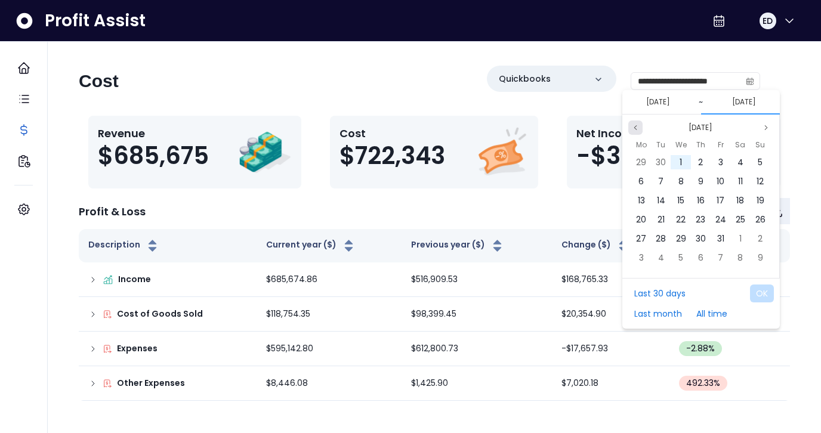
click at [635, 129] on icon "page previous" at bounding box center [635, 127] width 7 height 7
click at [683, 180] on span "10" at bounding box center [681, 181] width 8 height 12
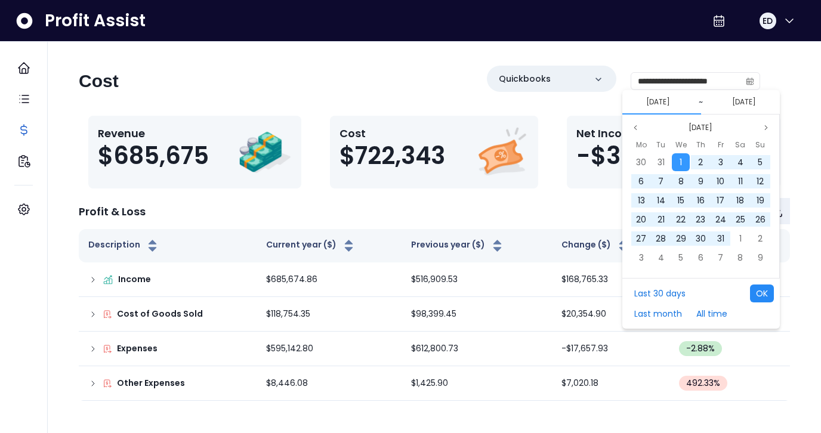
click at [761, 291] on button "OK" at bounding box center [762, 294] width 24 height 18
type input "**********"
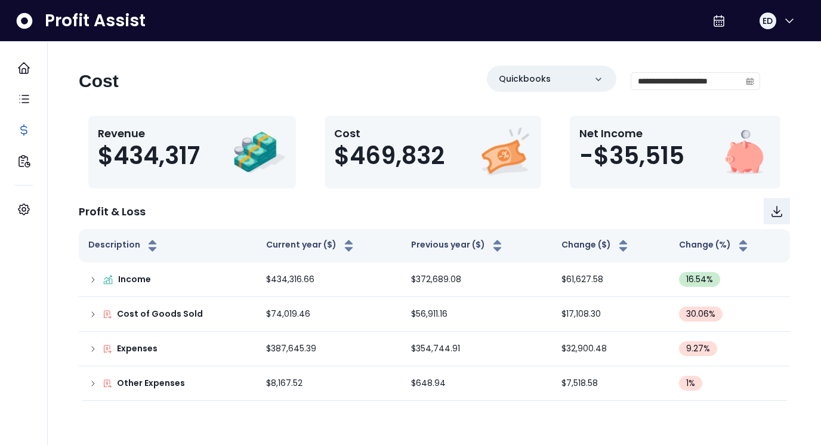
click at [255, 199] on div "Profit & Loss" at bounding box center [434, 211] width 711 height 26
click at [368, 103] on div "**********" at bounding box center [419, 86] width 681 height 41
